Goal: Task Accomplishment & Management: Manage account settings

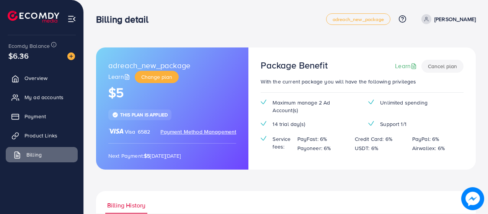
scroll to position [69, 0]
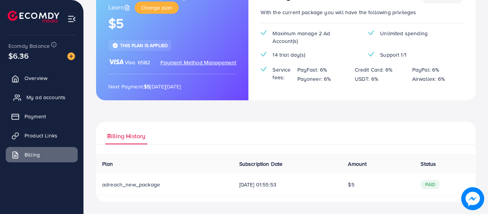
click at [51, 94] on span "My ad accounts" at bounding box center [45, 97] width 39 height 8
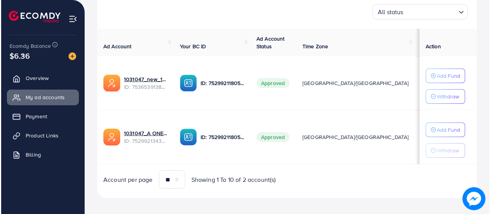
scroll to position [125, 0]
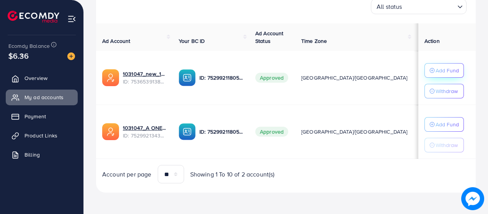
click at [443, 70] on p "Add Fund" at bounding box center [446, 70] width 23 height 9
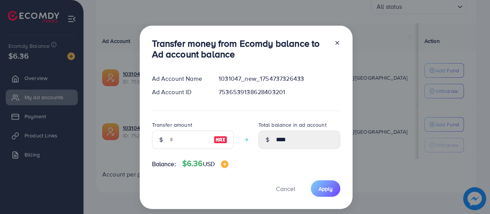
click at [216, 139] on img at bounding box center [221, 139] width 14 height 9
type input "*"
type input "****"
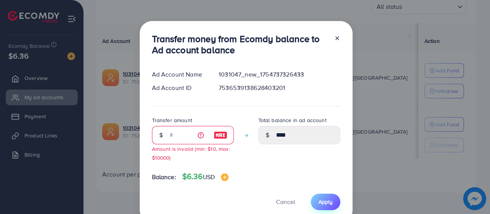
click at [321, 195] on button "Apply" at bounding box center [325, 202] width 29 height 16
click at [325, 201] on span "Apply" at bounding box center [325, 202] width 14 height 8
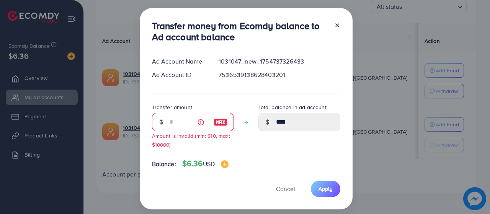
scroll to position [19, 0]
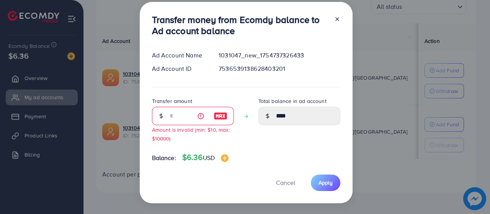
click at [178, 126] on small "Amount is invalid (min: $10, max: $10000)" at bounding box center [191, 134] width 78 height 16
drag, startPoint x: 214, startPoint y: 132, endPoint x: 273, endPoint y: 140, distance: 59.5
click at [273, 140] on div "Transfer amount * Amount is invalid (min: $10, max: $10000) Total balance in ad…" at bounding box center [246, 122] width 188 height 52
click at [273, 140] on div "Total balance in ad account ****" at bounding box center [299, 122] width 82 height 52
drag, startPoint x: 324, startPoint y: 179, endPoint x: 300, endPoint y: 184, distance: 24.9
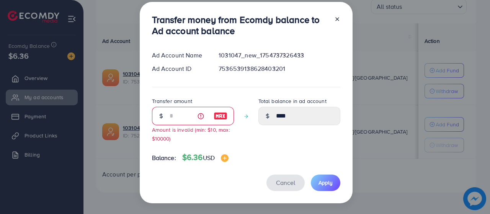
click at [324, 180] on span "Apply" at bounding box center [325, 183] width 14 height 8
click at [292, 186] on span "Cancel" at bounding box center [285, 182] width 19 height 8
type input "****"
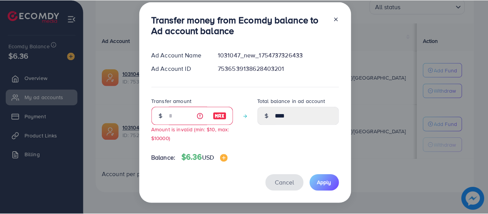
scroll to position [10, 0]
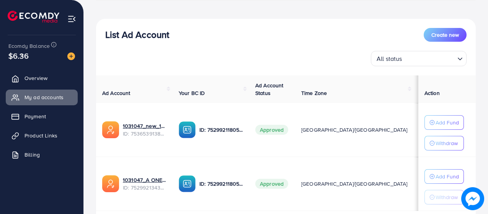
scroll to position [125, 0]
